Goal: Use online tool/utility: Utilize a website feature to perform a specific function

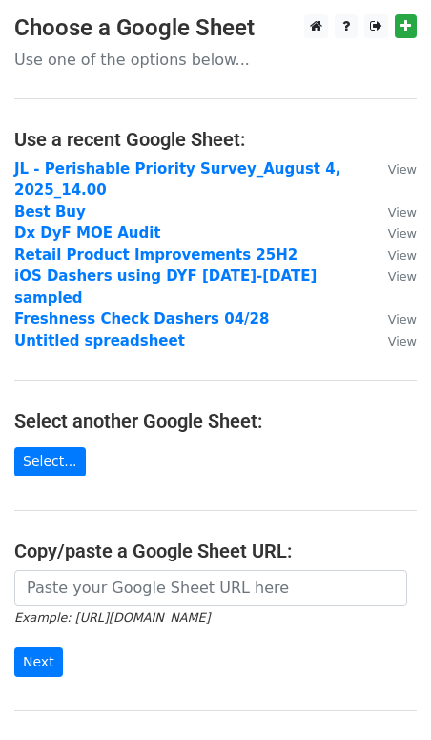
click at [125, 545] on main "Choose a Google Sheet Use one of the options below... Use a recent Google Sheet…" at bounding box center [215, 396] width 431 height 765
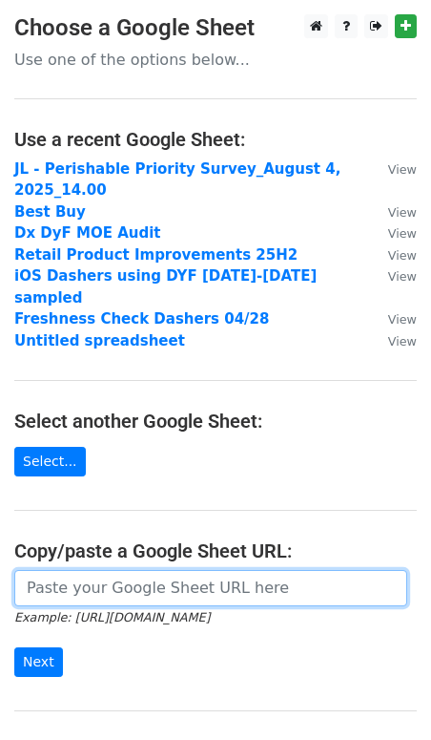
click at [119, 570] on input "url" at bounding box center [210, 588] width 393 height 36
paste input "https://docs.google.com/spreadsheets/d/1h3K1kOtWG6OcKmtlk47GpQedSgSmEYD78OEpoKj…"
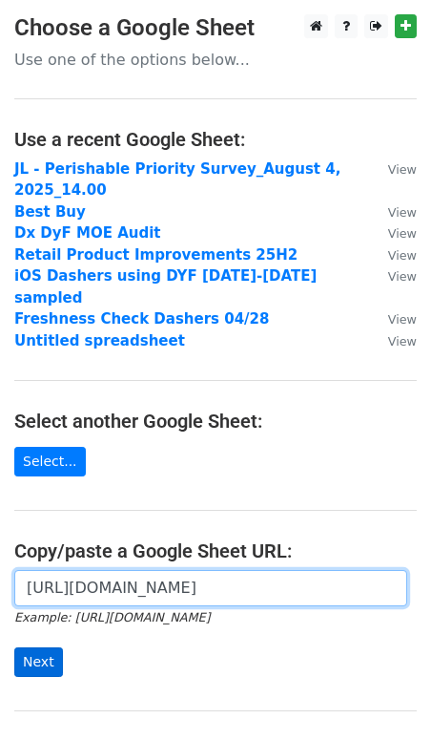
type input "https://docs.google.com/spreadsheets/d/1h3K1kOtWG6OcKmtlk47GpQedSgSmEYD78OEpoKj…"
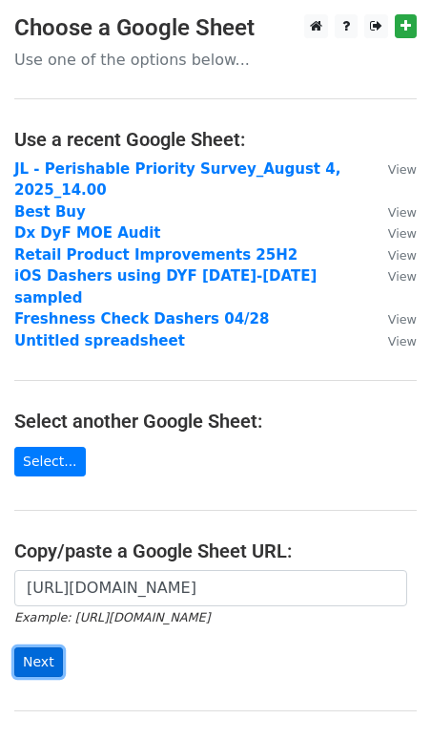
scroll to position [0, 0]
click at [49, 647] on input "Next" at bounding box center [38, 662] width 49 height 30
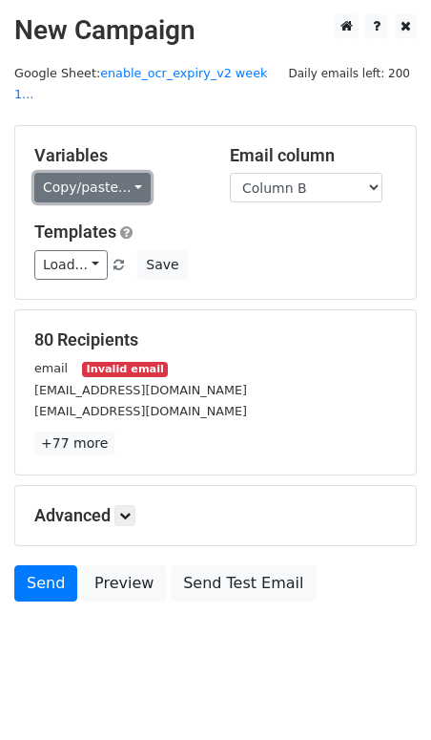
click at [76, 173] on link "Copy/paste..." at bounding box center [92, 188] width 116 height 30
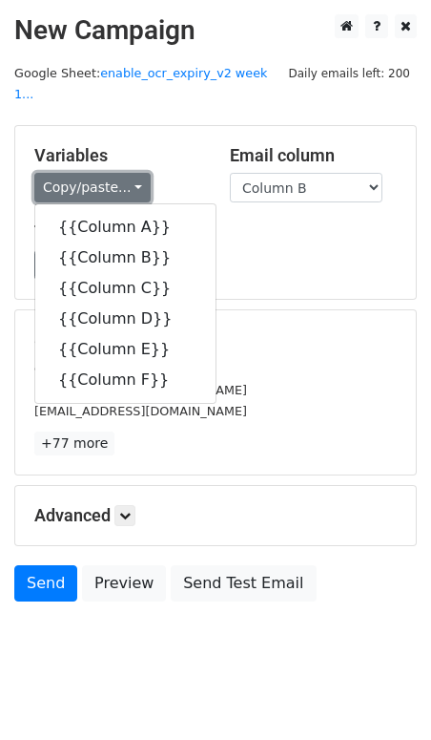
click at [76, 173] on link "Copy/paste..." at bounding box center [92, 188] width 116 height 30
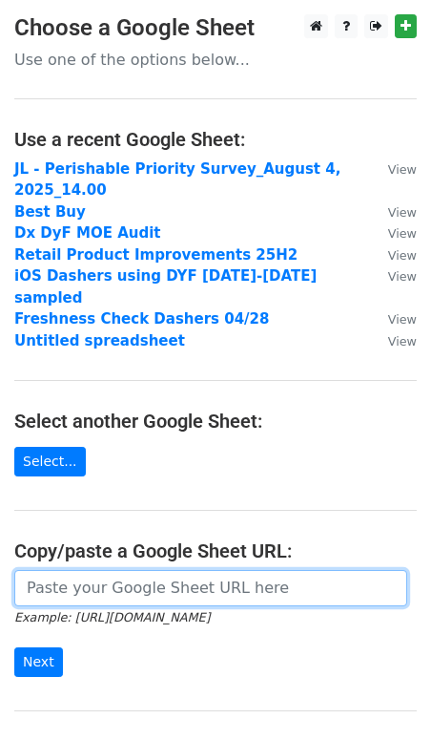
click at [67, 581] on input "url" at bounding box center [210, 588] width 393 height 36
paste input "https://docs.google.com/spreadsheets/d/1h3K1kOtWG6OcKmtlk47GpQedSgSmEYD78OEpoKj…"
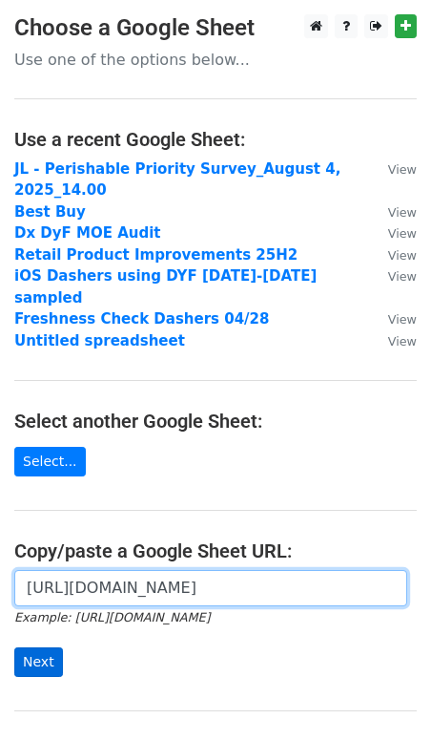
type input "https://docs.google.com/spreadsheets/d/1h3K1kOtWG6OcKmtlk47GpQedSgSmEYD78OEpoKj…"
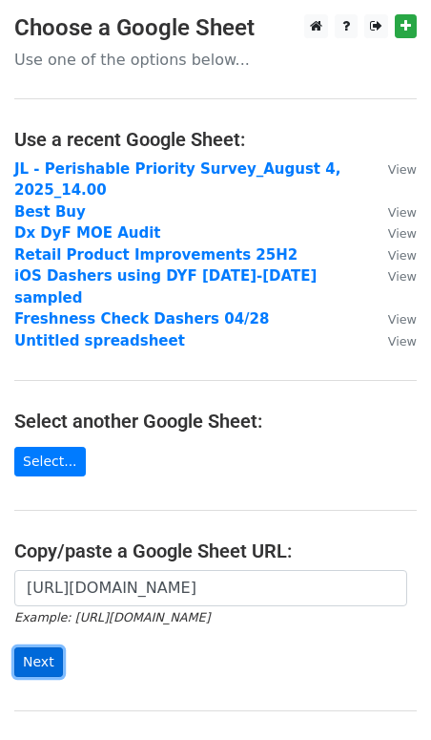
scroll to position [0, 0]
click at [38, 647] on input "Next" at bounding box center [38, 662] width 49 height 30
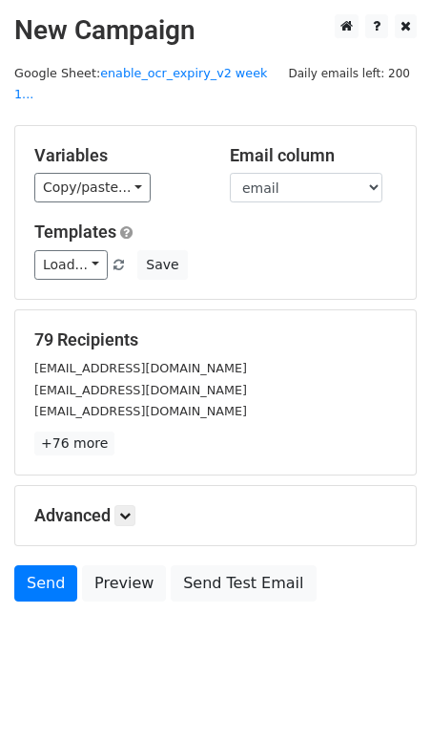
click at [92, 146] on div "Variables Copy/paste... {{dasher_id}} {{email}} {{first_name}} {{last_name}} {{…" at bounding box center [118, 174] width 196 height 58
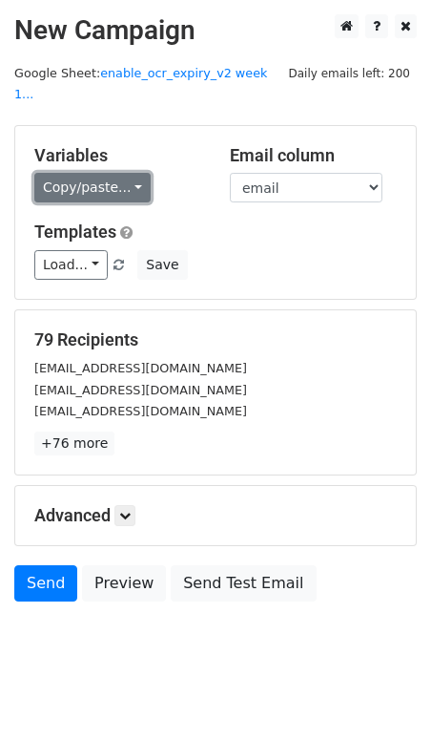
click at [62, 173] on link "Copy/paste..." at bounding box center [92, 188] width 116 height 30
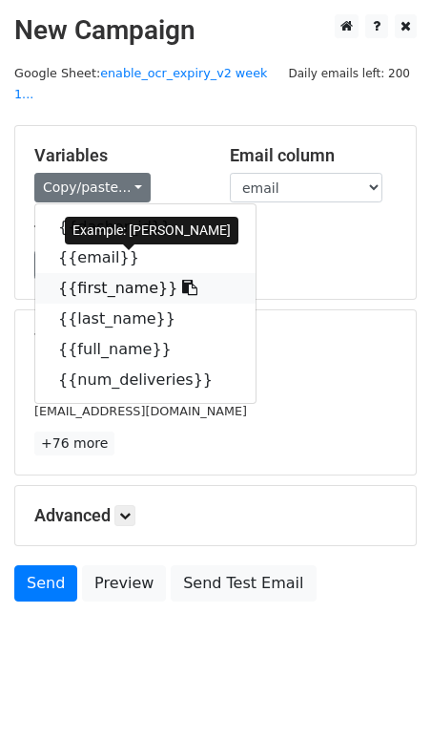
click at [120, 273] on link "{{first_name}}" at bounding box center [145, 288] width 221 height 31
